Goal: Transaction & Acquisition: Purchase product/service

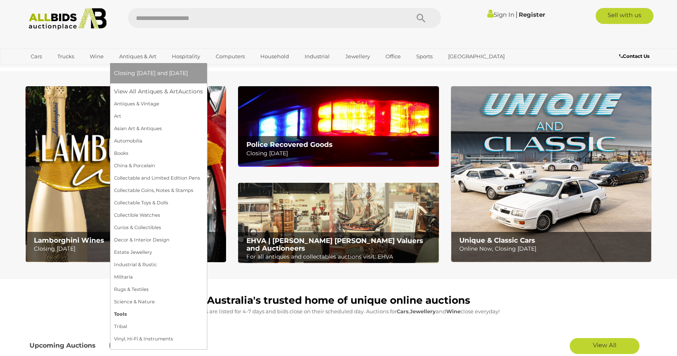
click at [133, 314] on link "Tools" at bounding box center [158, 314] width 89 height 12
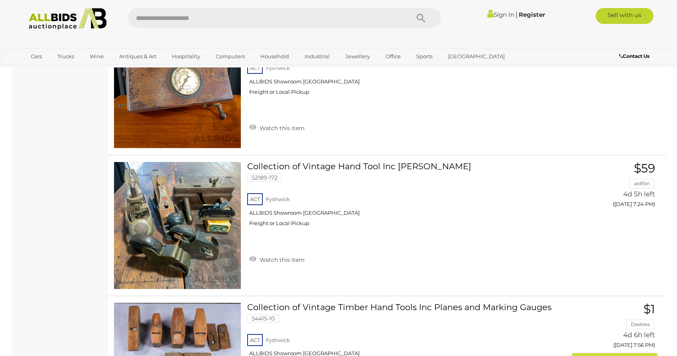
scroll to position [2368, 0]
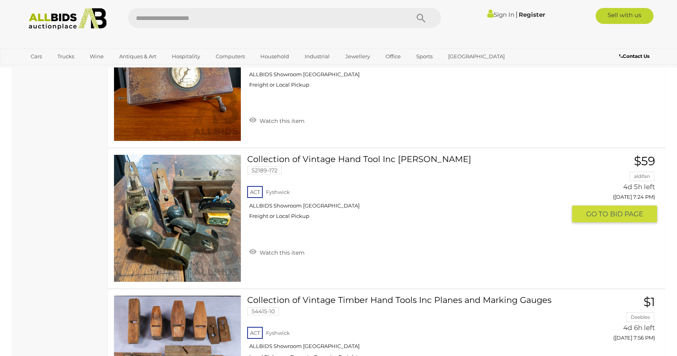
click at [388, 154] on link "Collection of Vintage Hand Tool Inc Stanley 52189-172 ACT Fyshwick ALLBIDS Show…" at bounding box center [409, 189] width 313 height 71
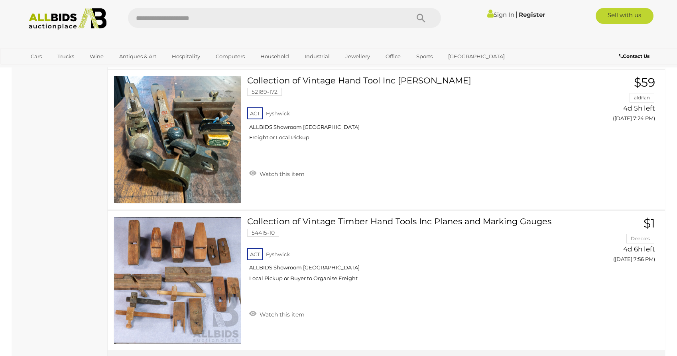
scroll to position [2441, 0]
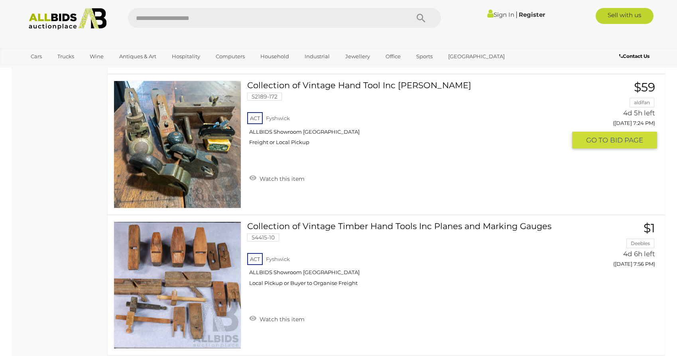
click at [149, 99] on link at bounding box center [178, 145] width 128 height 128
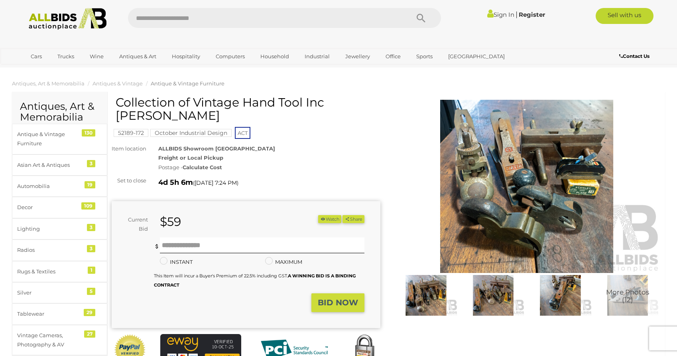
click at [476, 213] on img at bounding box center [526, 186] width 269 height 173
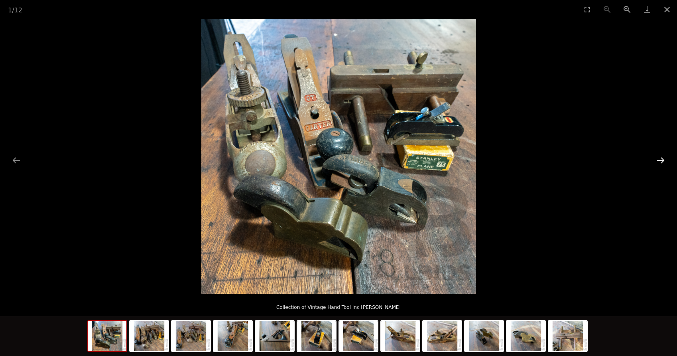
click at [661, 160] on button "Next slide" at bounding box center [660, 160] width 17 height 16
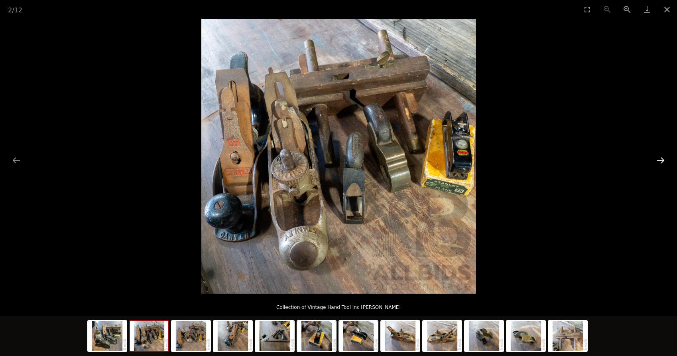
click at [660, 160] on button "Next slide" at bounding box center [660, 160] width 17 height 16
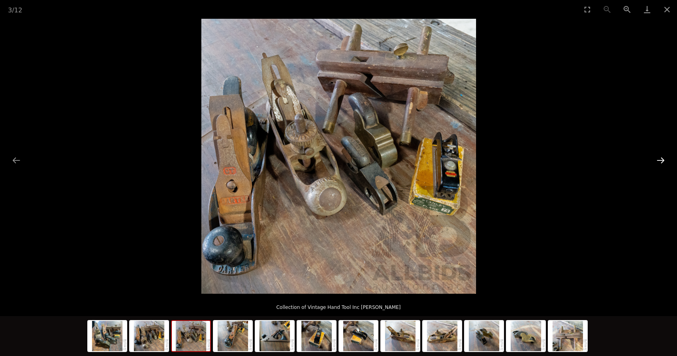
click at [660, 160] on button "Next slide" at bounding box center [660, 160] width 17 height 16
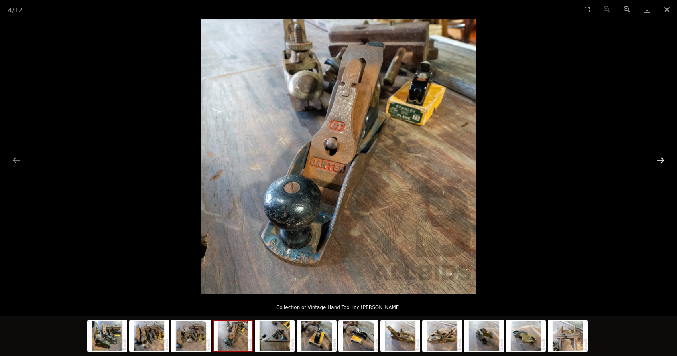
click at [660, 160] on button "Next slide" at bounding box center [660, 160] width 17 height 16
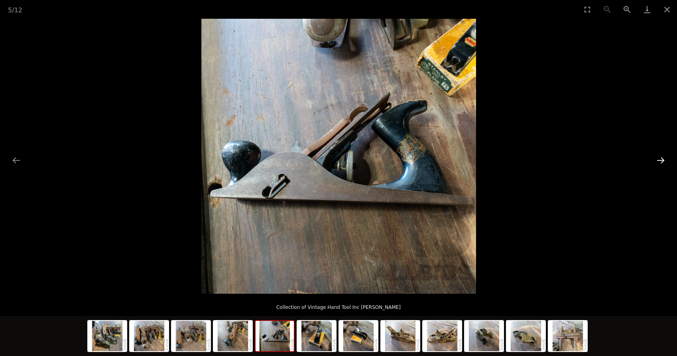
click at [660, 160] on button "Next slide" at bounding box center [660, 160] width 17 height 16
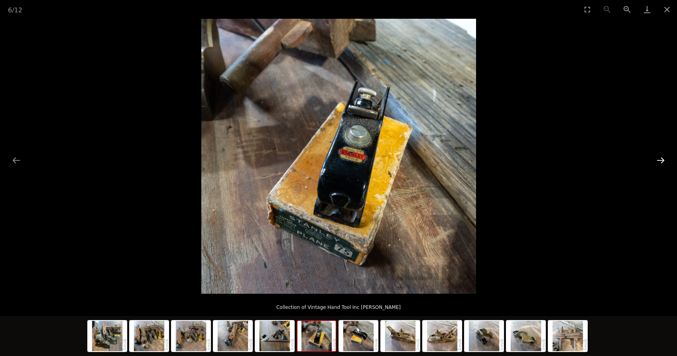
click at [660, 160] on button "Next slide" at bounding box center [660, 160] width 17 height 16
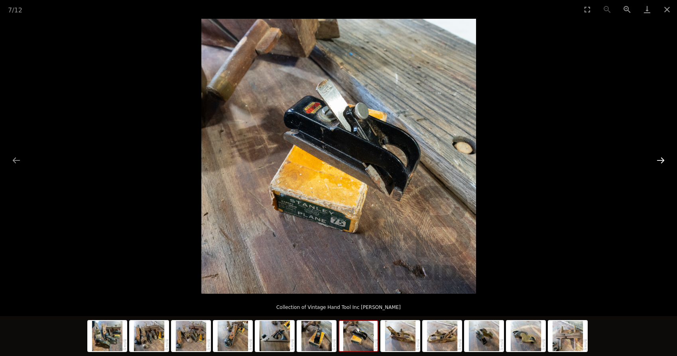
click at [660, 160] on button "Next slide" at bounding box center [660, 160] width 17 height 16
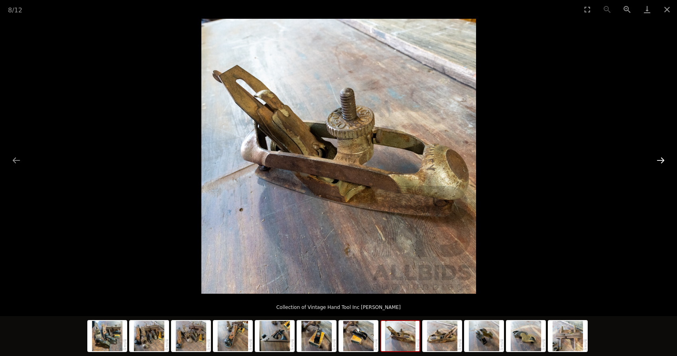
click at [660, 160] on button "Next slide" at bounding box center [660, 160] width 17 height 16
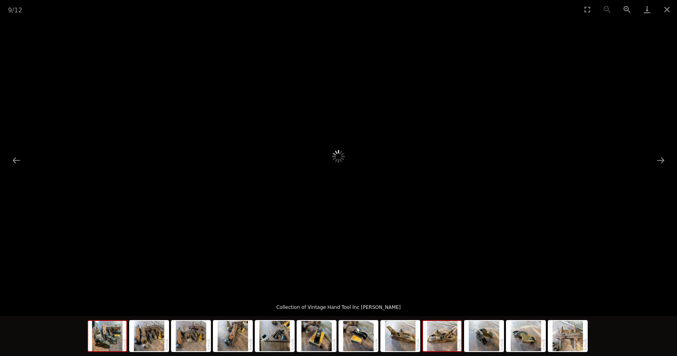
click at [113, 335] on img at bounding box center [107, 336] width 38 height 30
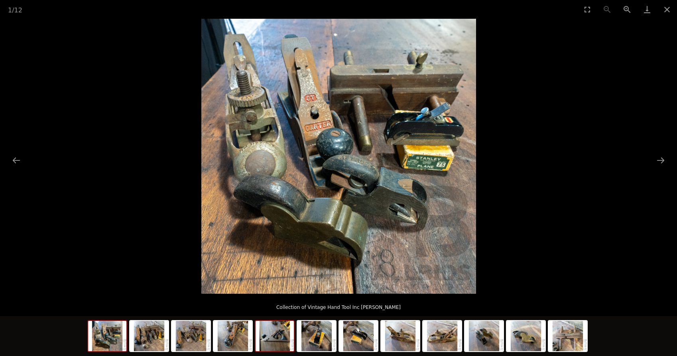
click at [273, 338] on img at bounding box center [275, 336] width 38 height 30
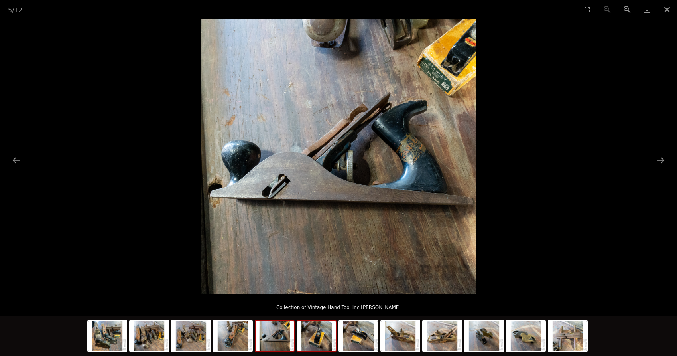
click at [321, 340] on img at bounding box center [316, 336] width 38 height 30
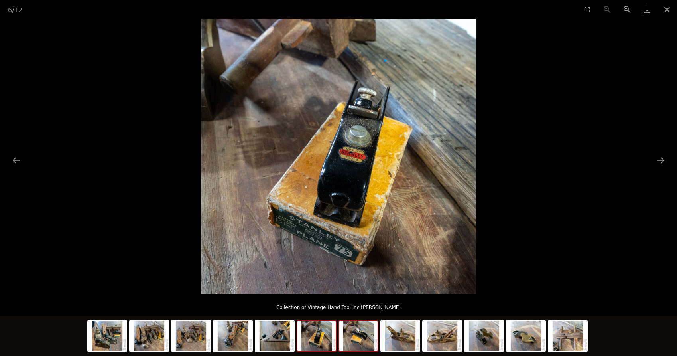
click at [363, 338] on img at bounding box center [358, 336] width 38 height 30
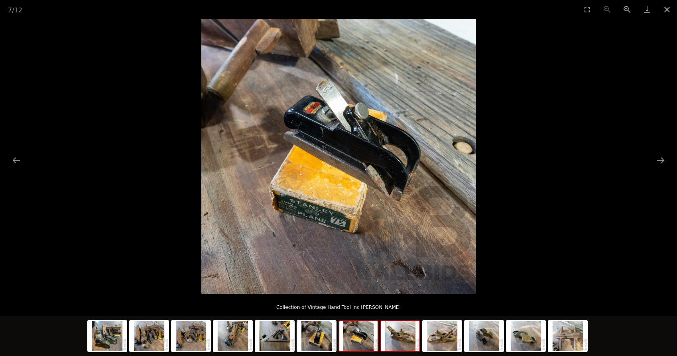
click at [397, 338] on img at bounding box center [400, 336] width 38 height 30
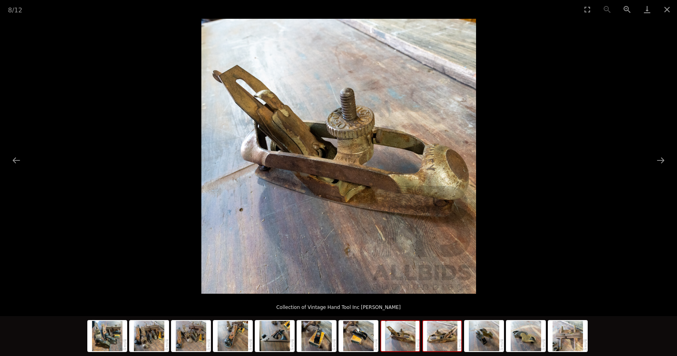
click at [452, 340] on img at bounding box center [442, 336] width 38 height 30
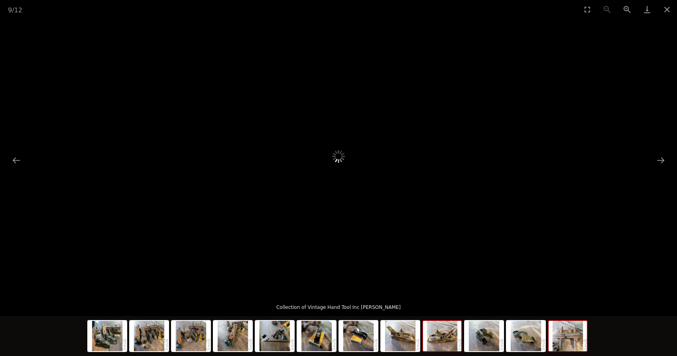
click at [573, 339] on img at bounding box center [568, 336] width 38 height 30
click at [522, 341] on img at bounding box center [526, 336] width 38 height 30
click at [525, 339] on img at bounding box center [526, 336] width 38 height 30
click at [566, 337] on img at bounding box center [568, 336] width 38 height 30
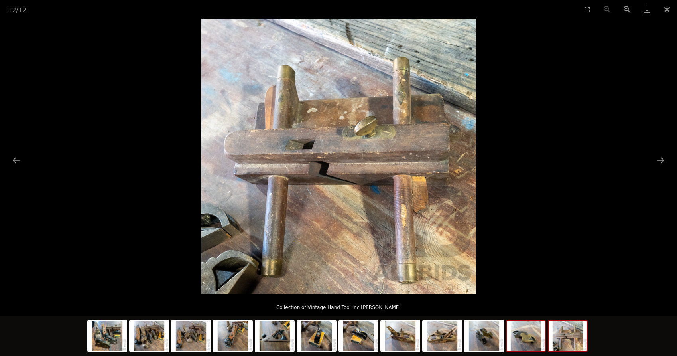
click at [524, 340] on img at bounding box center [526, 336] width 38 height 30
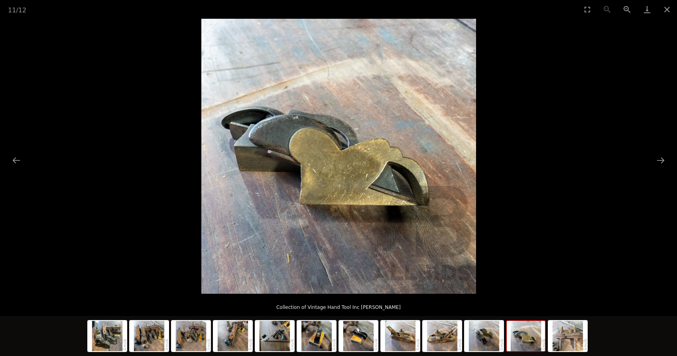
click at [507, 338] on img at bounding box center [526, 336] width 38 height 30
click at [485, 338] on img at bounding box center [484, 336] width 38 height 30
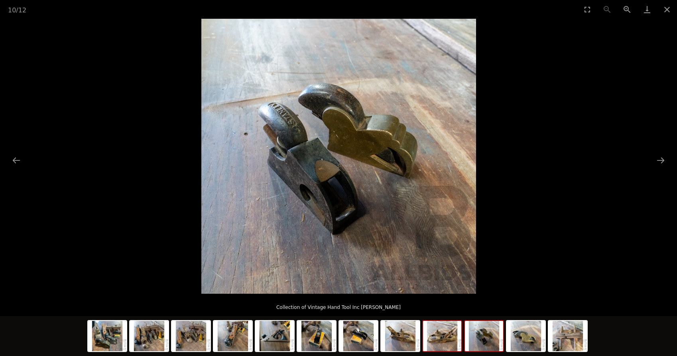
click at [440, 337] on img at bounding box center [442, 336] width 38 height 30
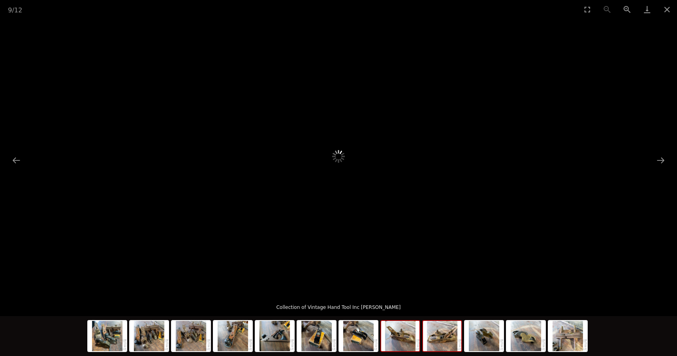
click at [401, 334] on img at bounding box center [400, 336] width 38 height 30
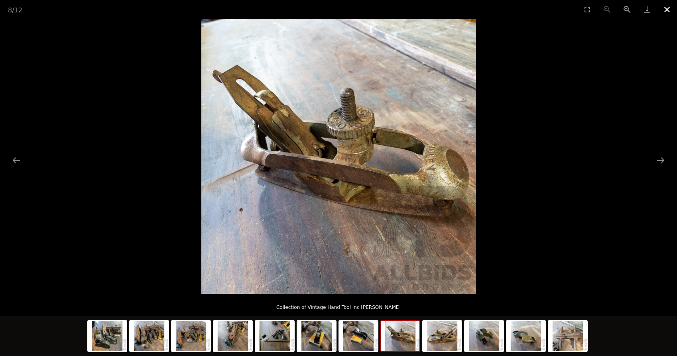
drag, startPoint x: 670, startPoint y: 7, endPoint x: 661, endPoint y: 14, distance: 11.6
click at [669, 7] on button "Close gallery" at bounding box center [667, 9] width 20 height 19
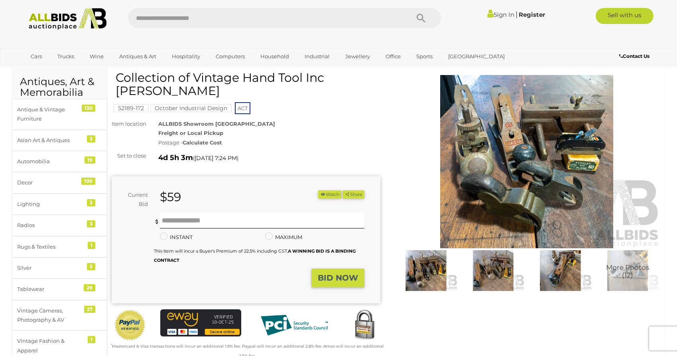
scroll to position [25, 0]
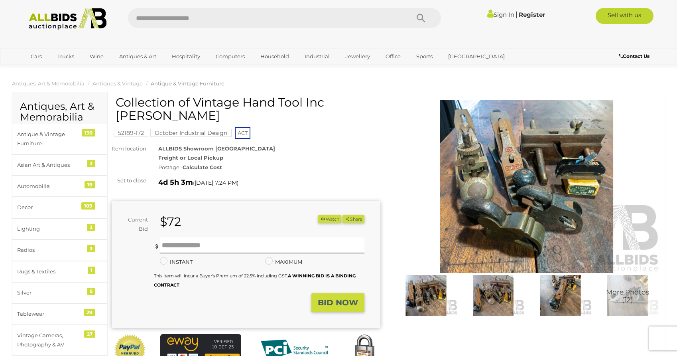
scroll to position [23, 0]
